Goal: Information Seeking & Learning: Learn about a topic

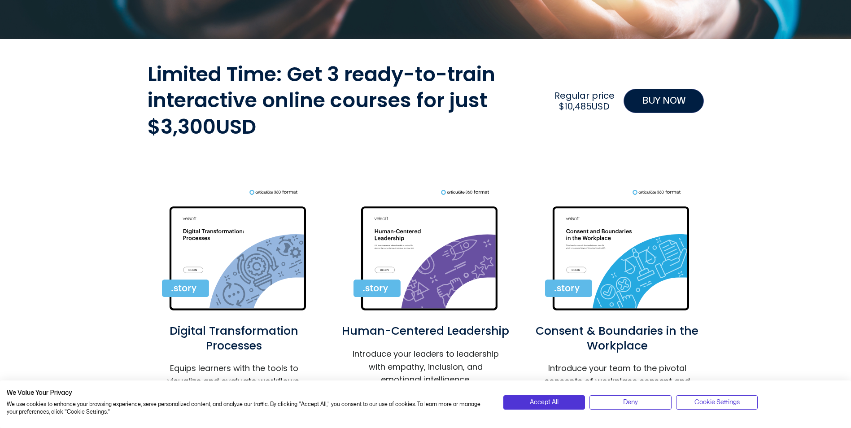
click at [440, 254] on img at bounding box center [426, 252] width 144 height 126
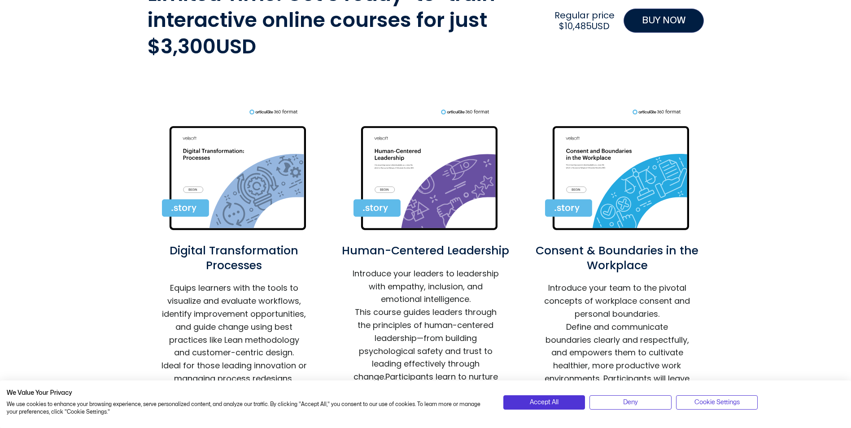
scroll to position [404, 0]
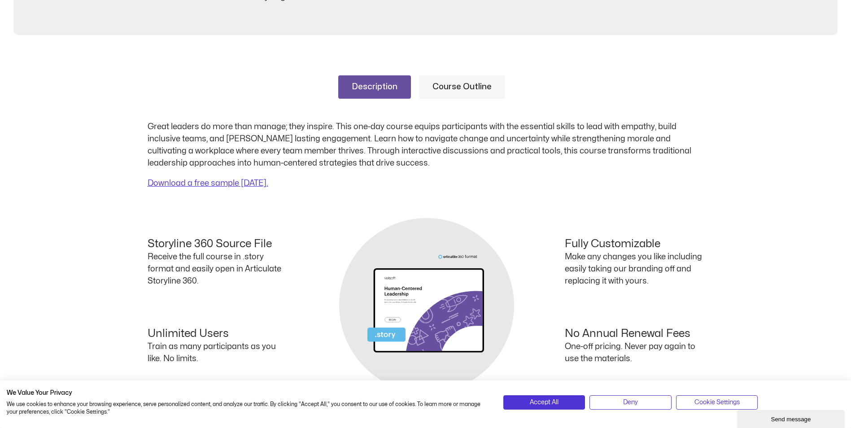
scroll to position [359, 0]
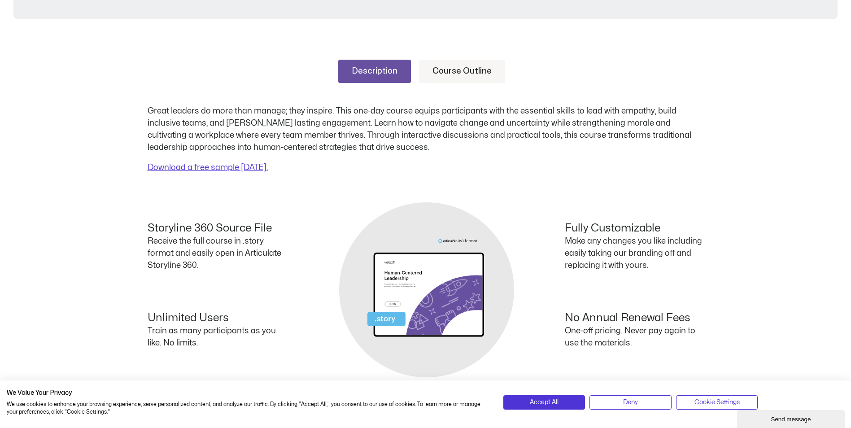
click at [459, 69] on link "Course Outline" at bounding box center [462, 71] width 86 height 23
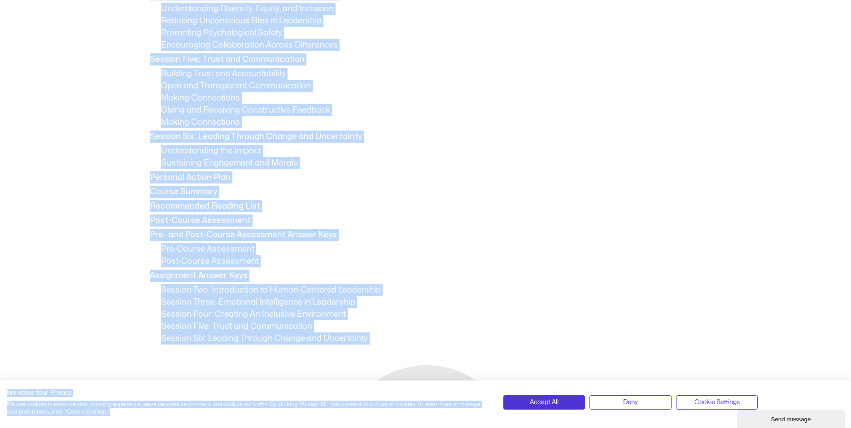
scroll to position [648, 0]
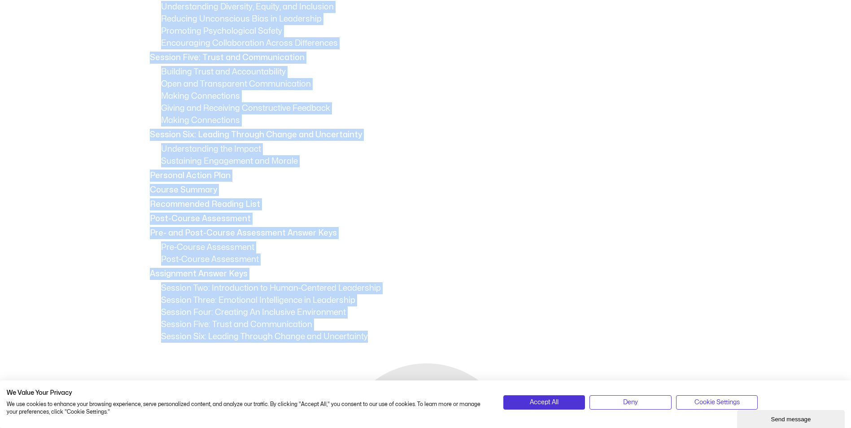
drag, startPoint x: 150, startPoint y: 78, endPoint x: 407, endPoint y: 342, distance: 368.7
click at [407, 342] on div "Session One: Course Overview Course Overview Learning Objectives Pre-Assignment…" at bounding box center [426, 79] width 556 height 527
copy div "Session One: Course Overview Course Overview Learning Objectives Pre-Assignment…"
